Goal: Information Seeking & Learning: Learn about a topic

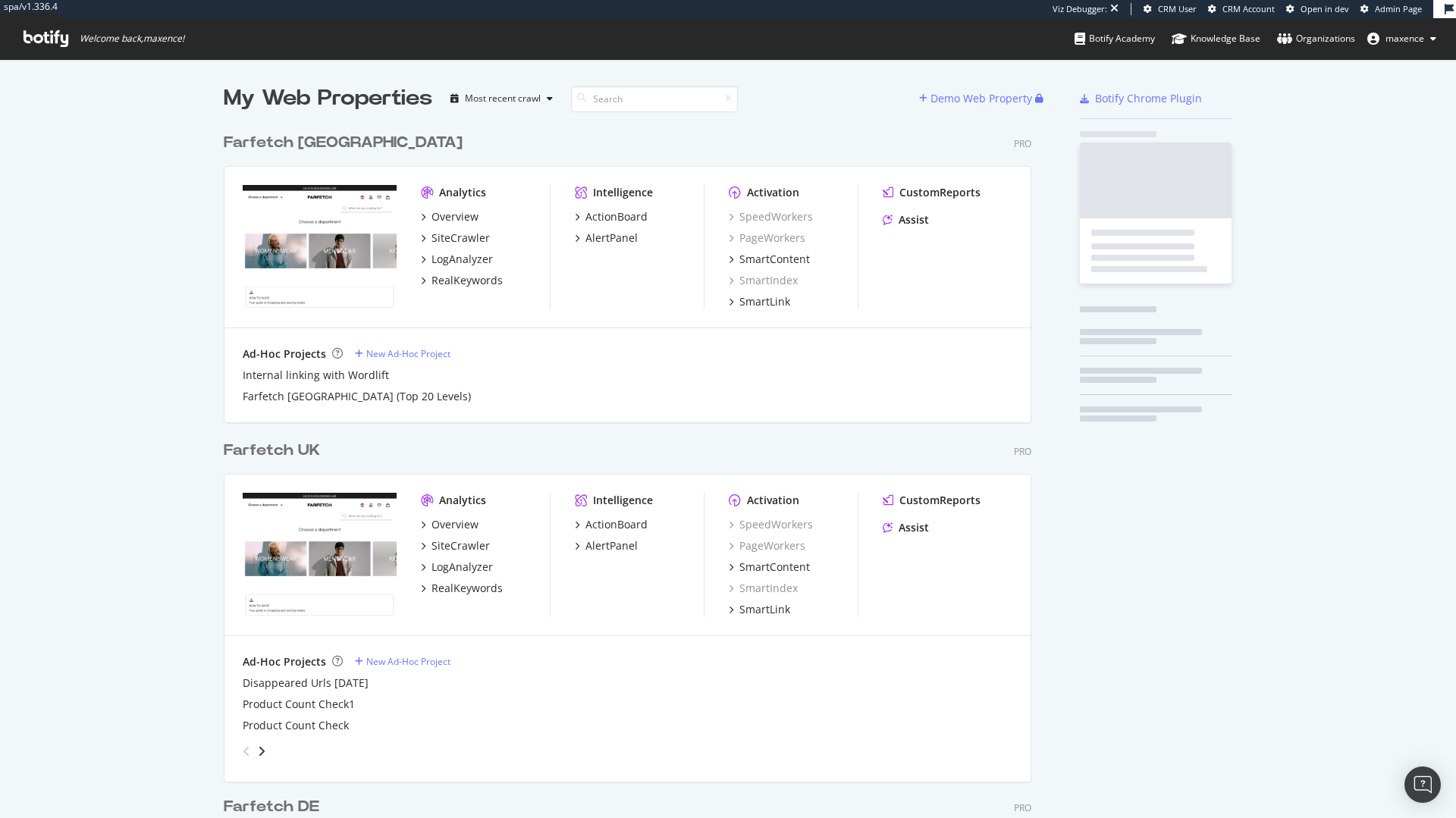
scroll to position [1274, 808]
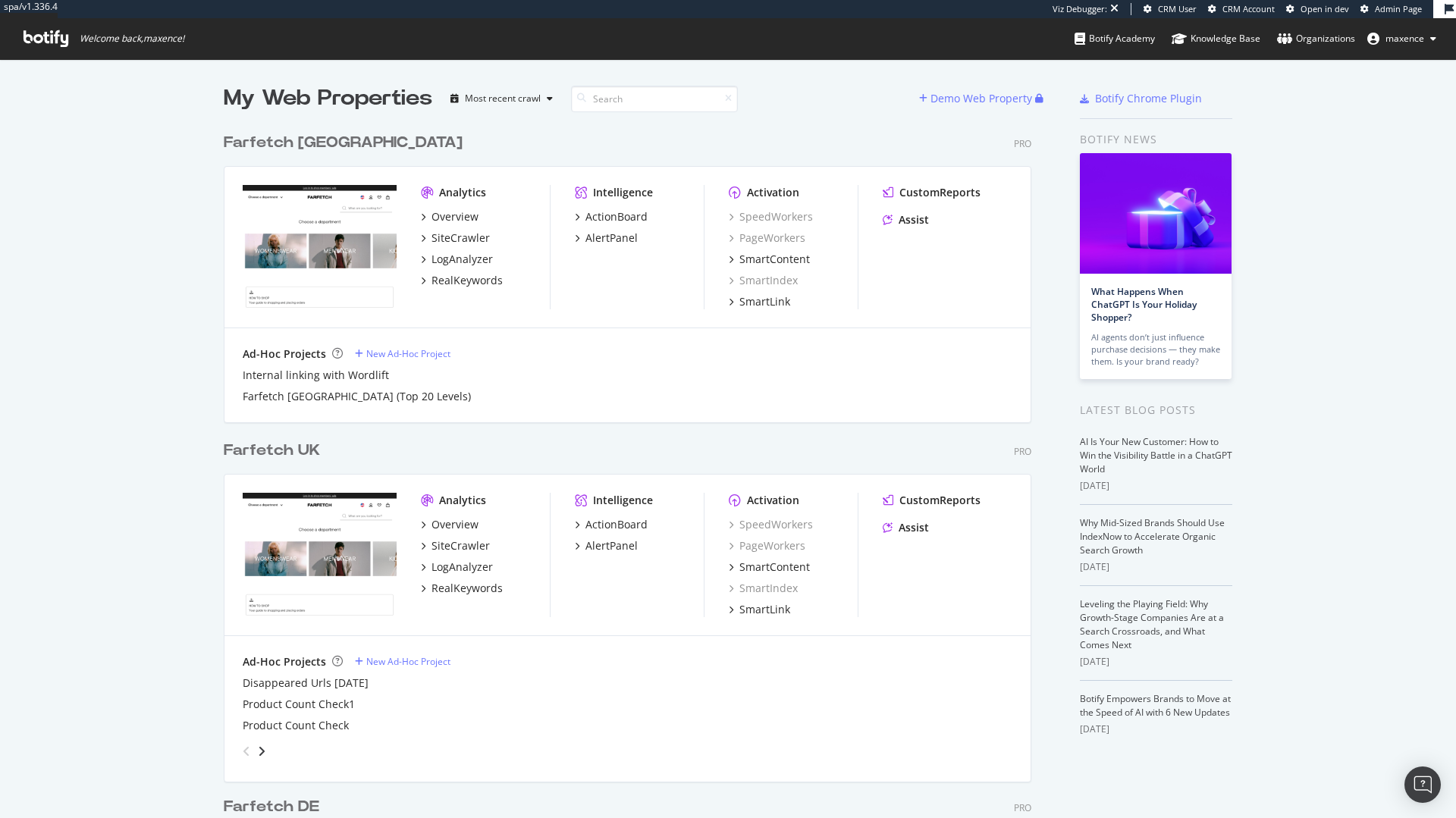
click at [245, 138] on div "Farfetch USA" at bounding box center [342, 143] width 239 height 22
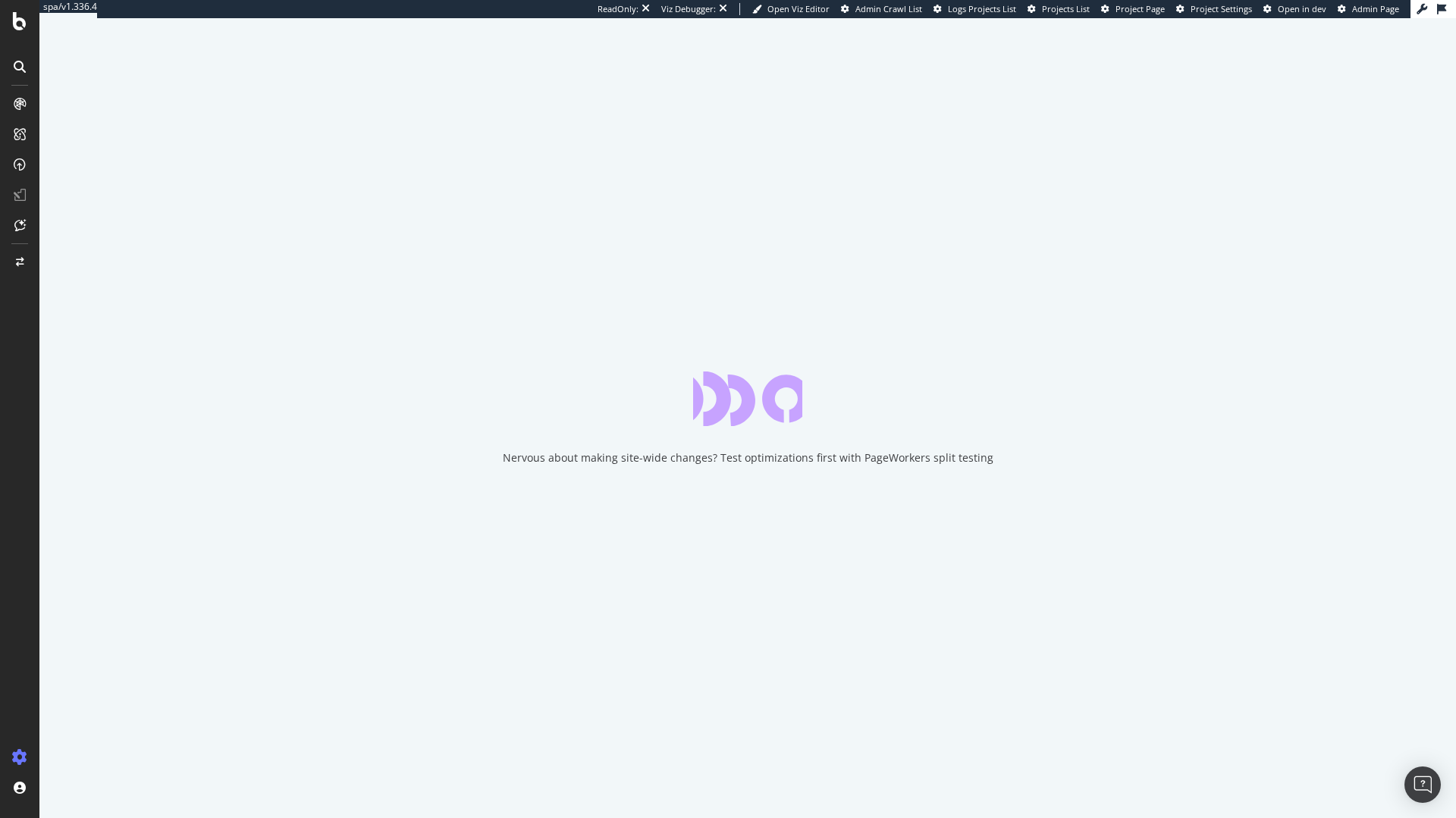
click at [1155, 15] on div "ReadOnly: Viz Debugger: Open Viz Editor Admin Crawl List Logs Projects List Pro…" at bounding box center [1004, 9] width 813 height 18
click at [1137, 13] on span "Project Page" at bounding box center [1140, 9] width 49 height 11
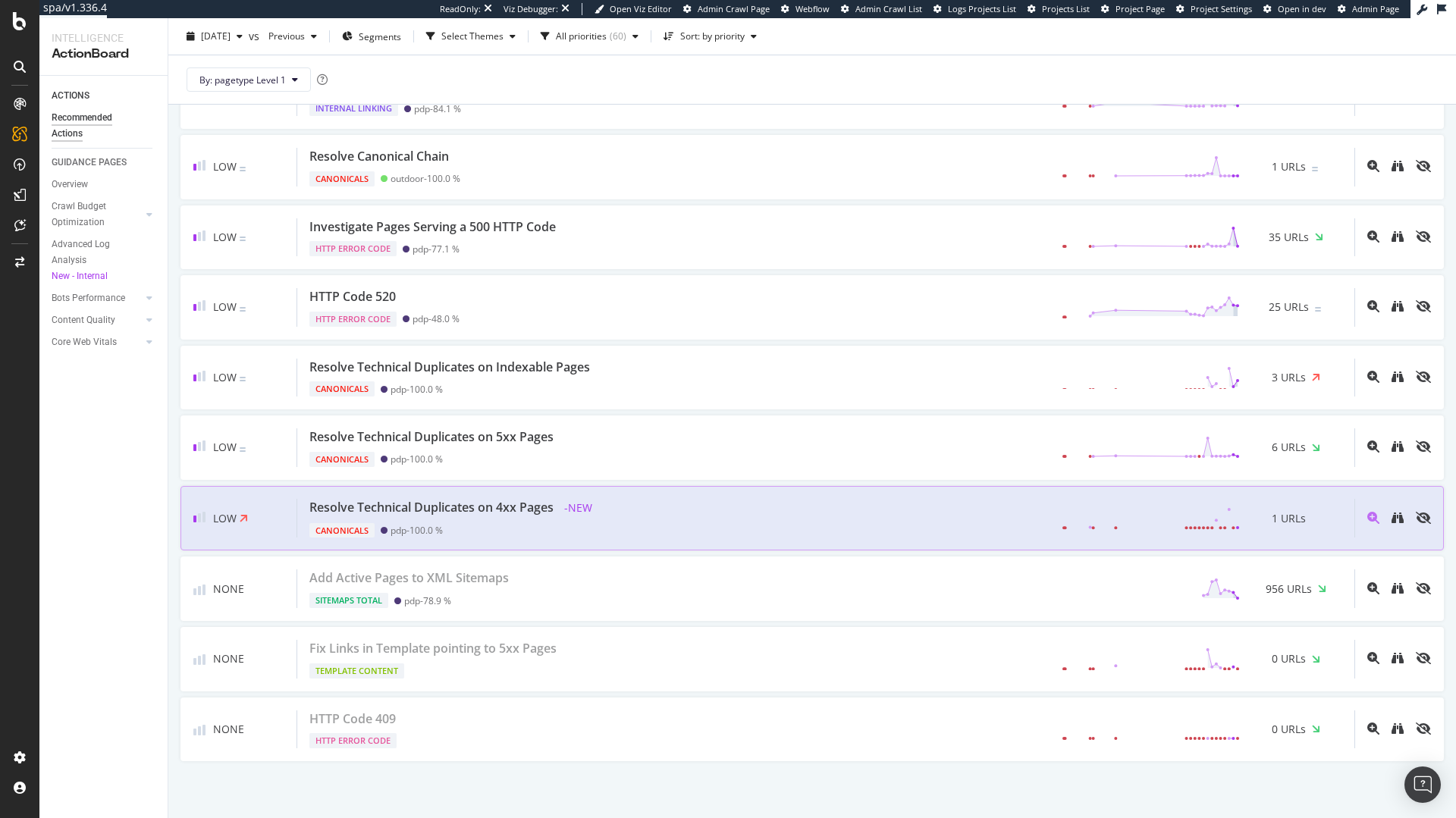
scroll to position [3950, 0]
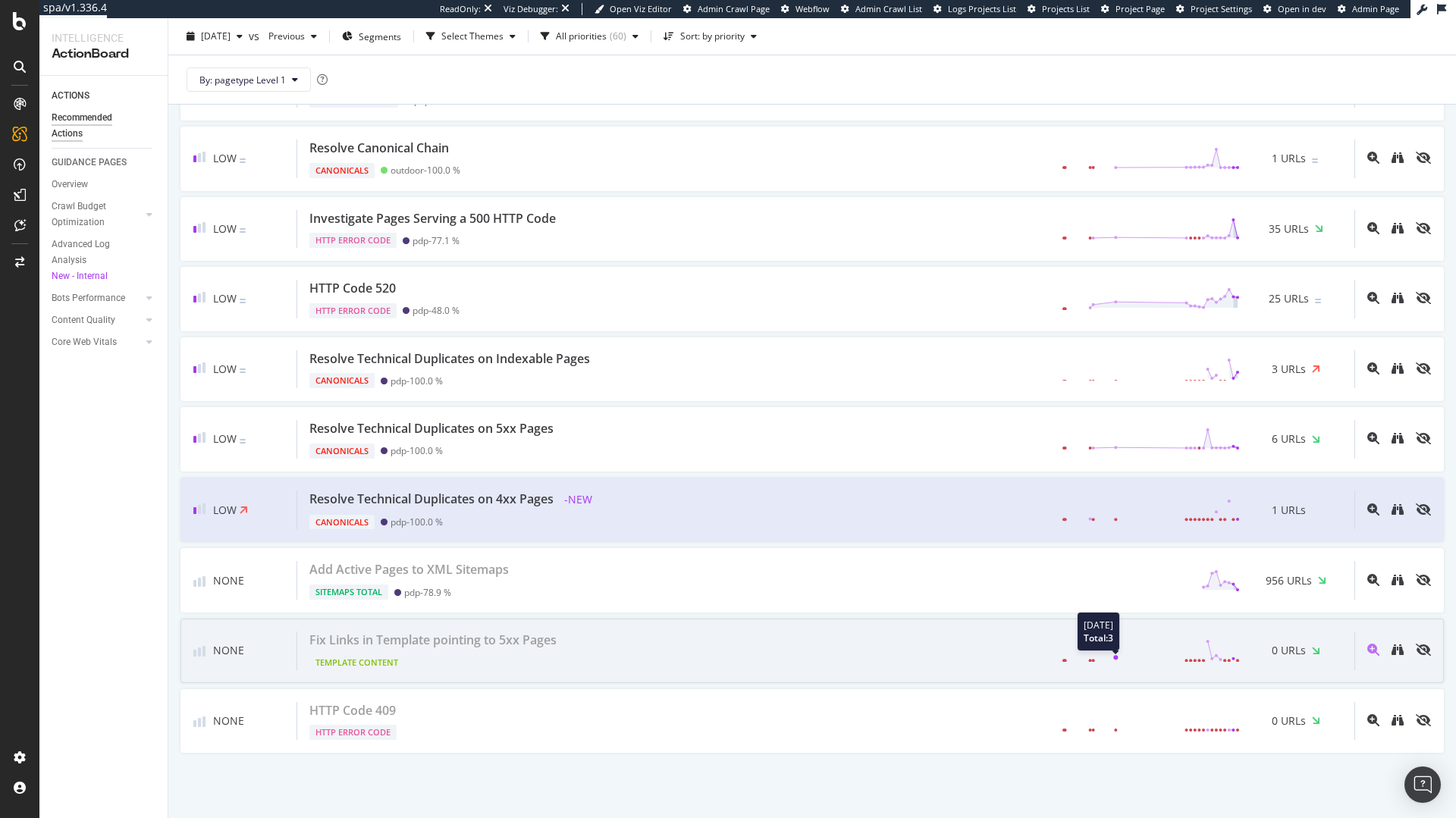
click at [1156, 649] on icon at bounding box center [1151, 650] width 178 height 23
click at [497, 644] on div "Fix Links in Template pointing to 5xx Pages" at bounding box center [432, 640] width 247 height 17
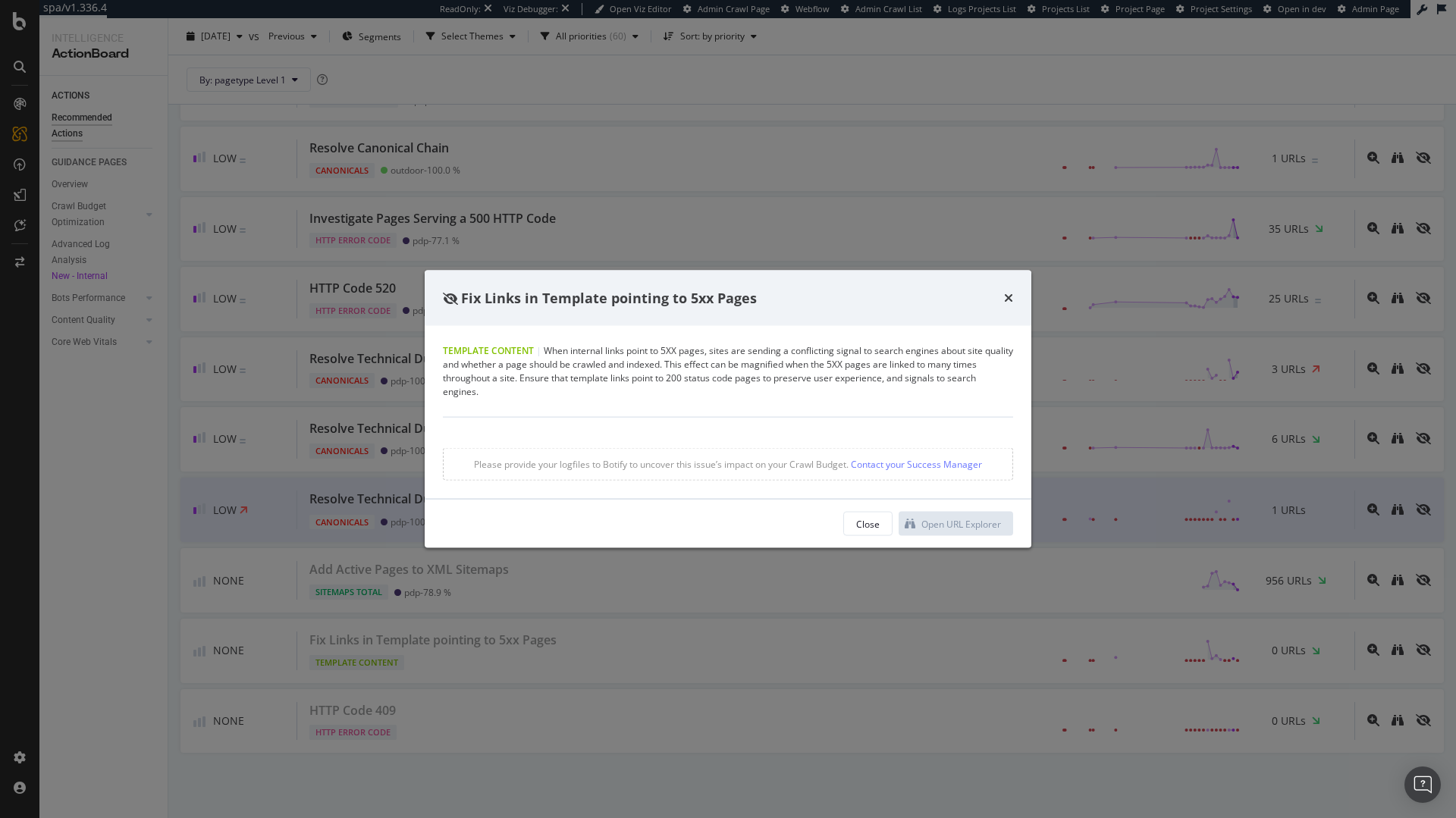
click at [1015, 287] on div "Fix Links in Template pointing to 5xx Pages" at bounding box center [728, 297] width 607 height 56
click at [1013, 295] on div "Fix Links in Template pointing to 5xx Pages" at bounding box center [728, 297] width 607 height 56
click at [1010, 300] on icon "times" at bounding box center [1009, 297] width 9 height 12
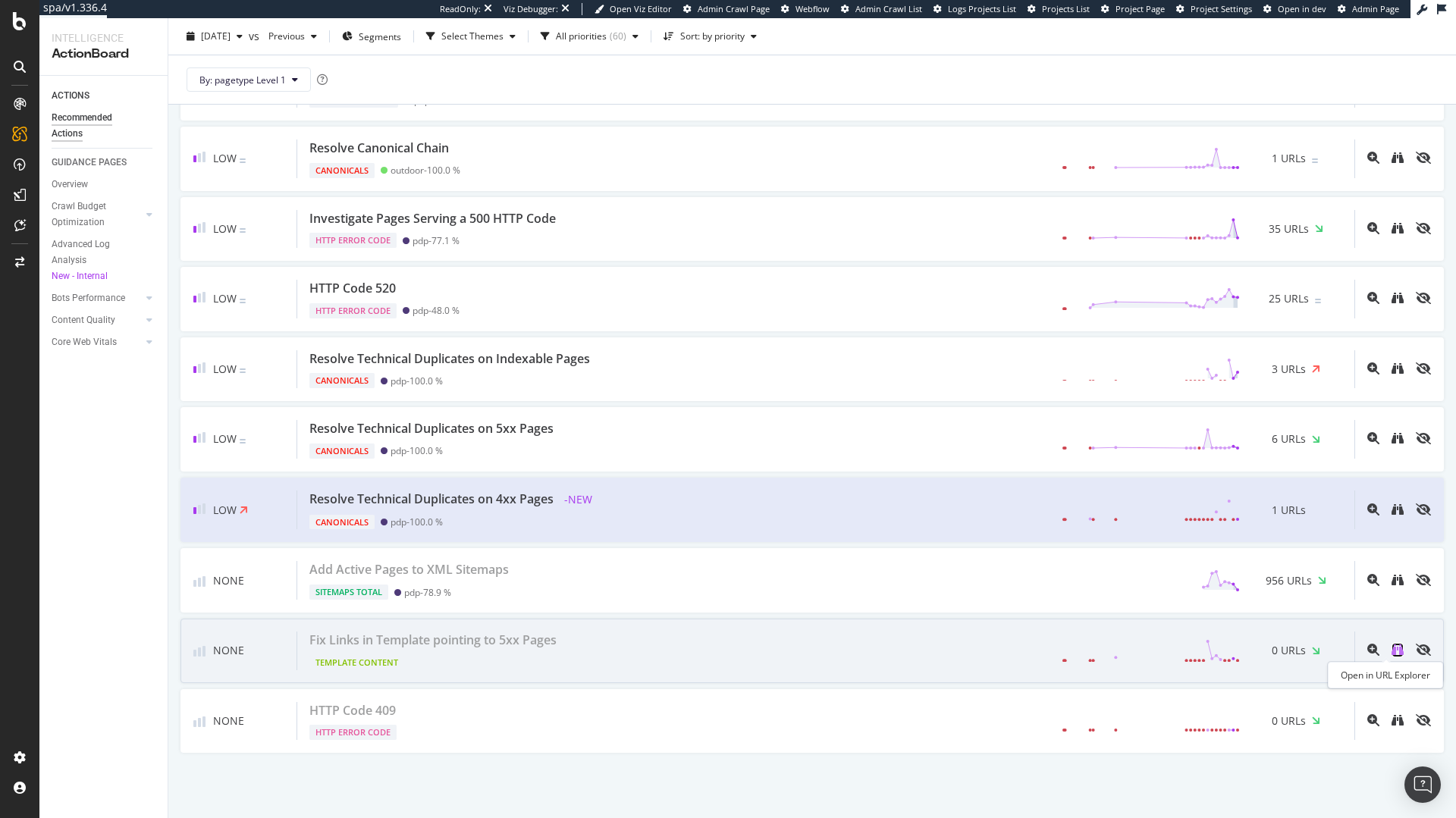
click at [1391, 651] on icon "binoculars" at bounding box center [1397, 649] width 12 height 12
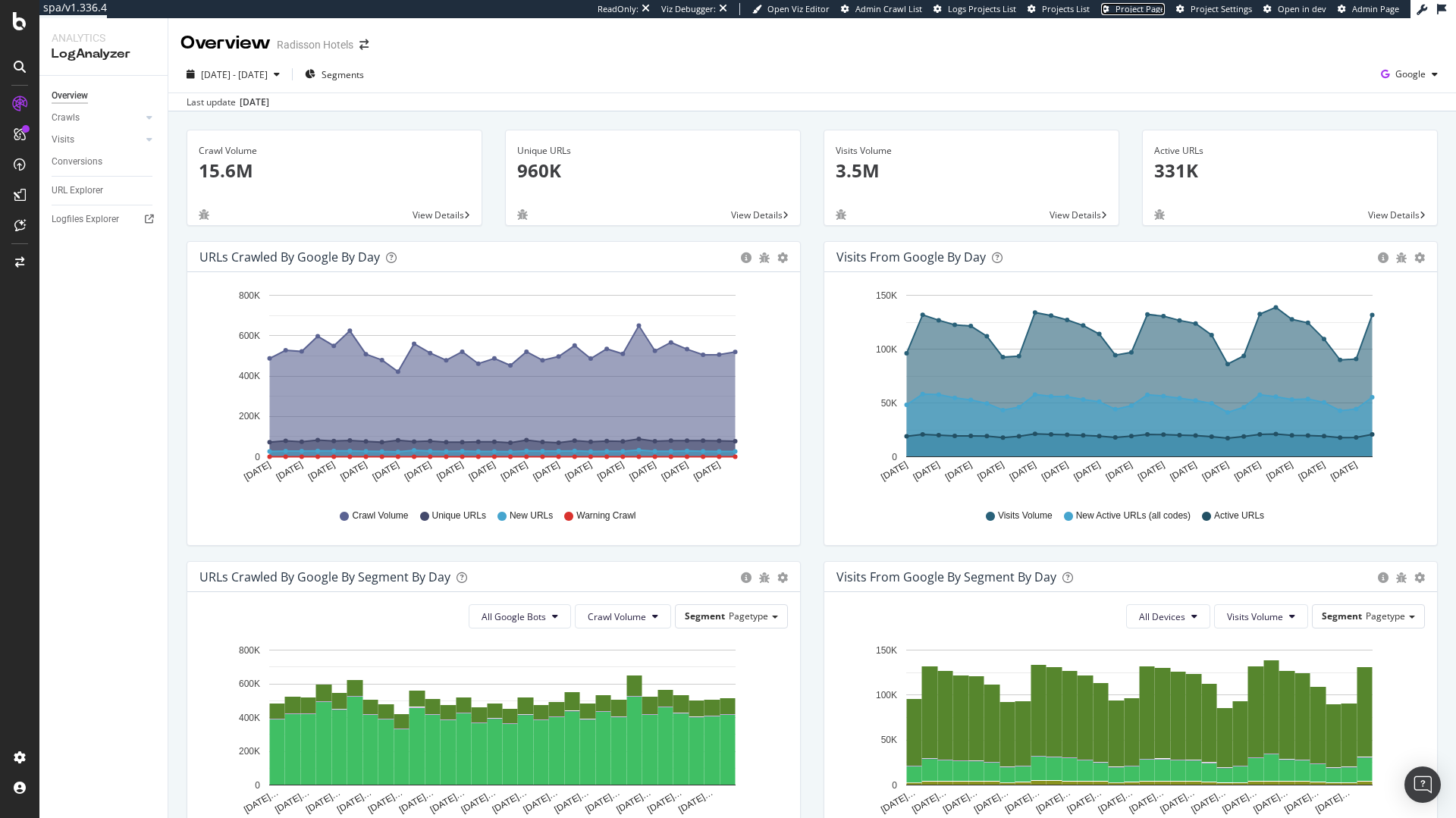
click at [1156, 8] on span "Project Page" at bounding box center [1140, 9] width 49 height 11
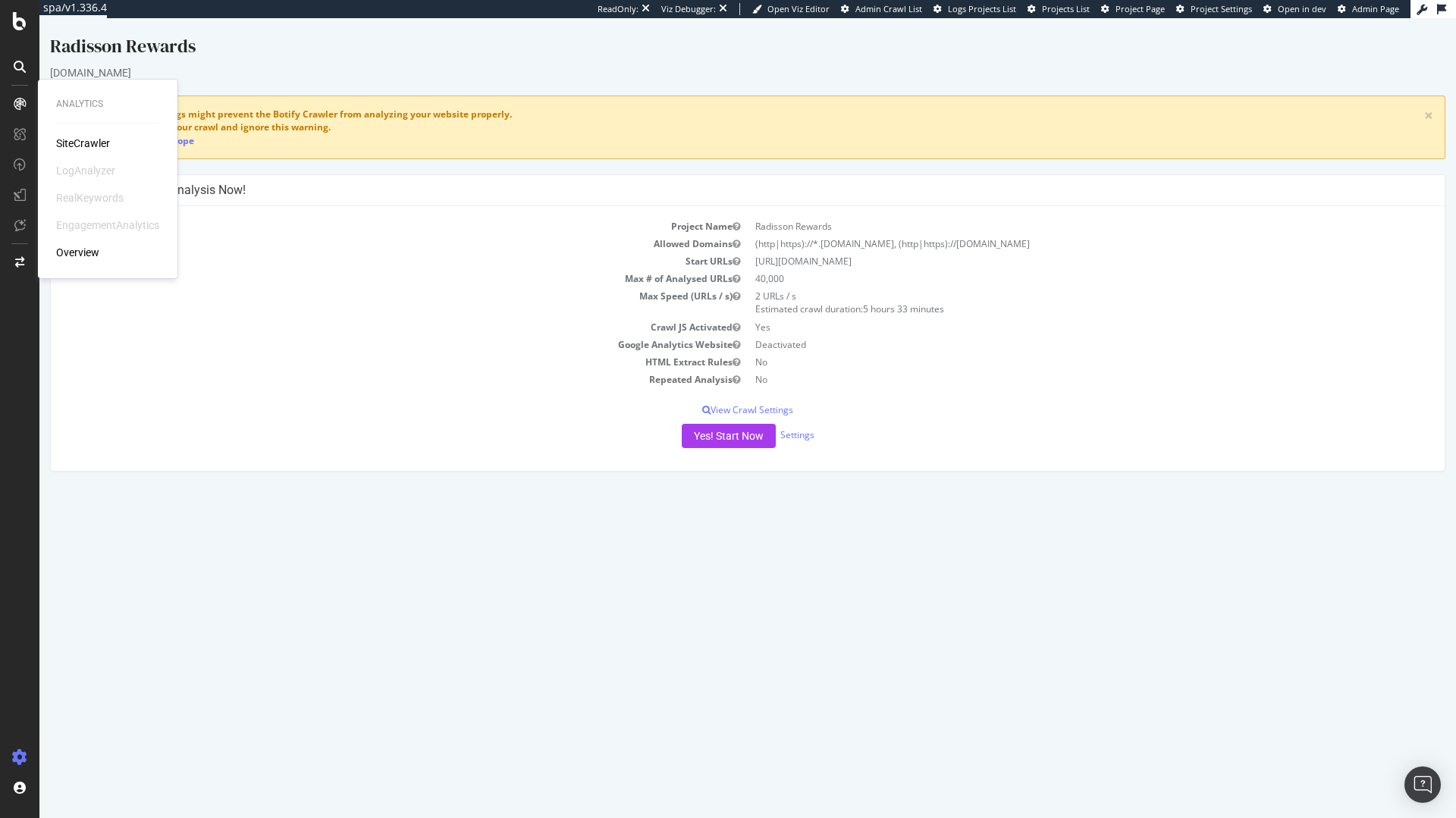
click at [339, 349] on td "Google Analytics Website" at bounding box center [405, 345] width 686 height 17
